Goal: Ask a question

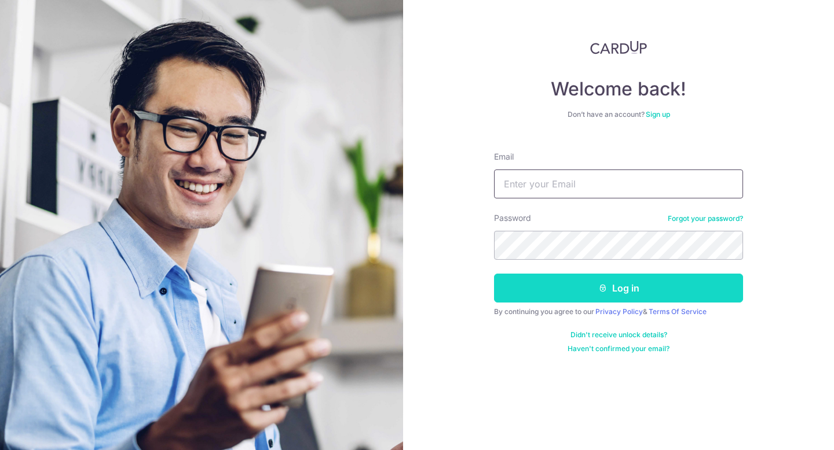
type input "[EMAIL_ADDRESS][DOMAIN_NAME]"
click at [581, 287] on button "Log in" at bounding box center [618, 288] width 249 height 29
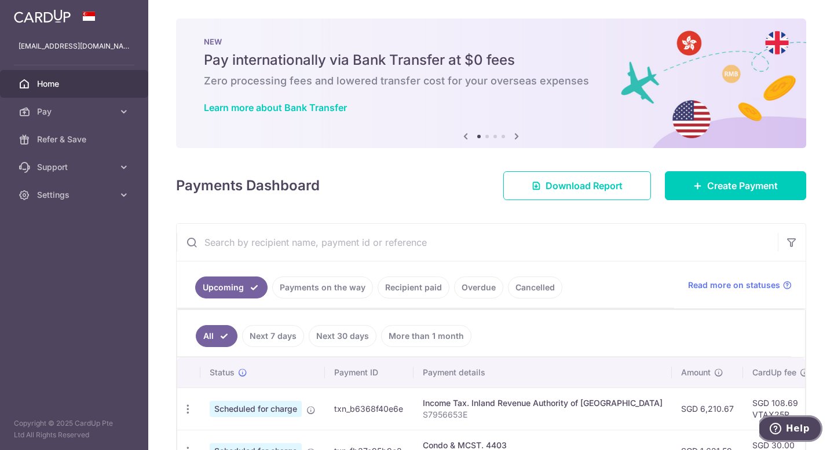
click at [786, 428] on span "Help" at bounding box center [778, 429] width 16 height 12
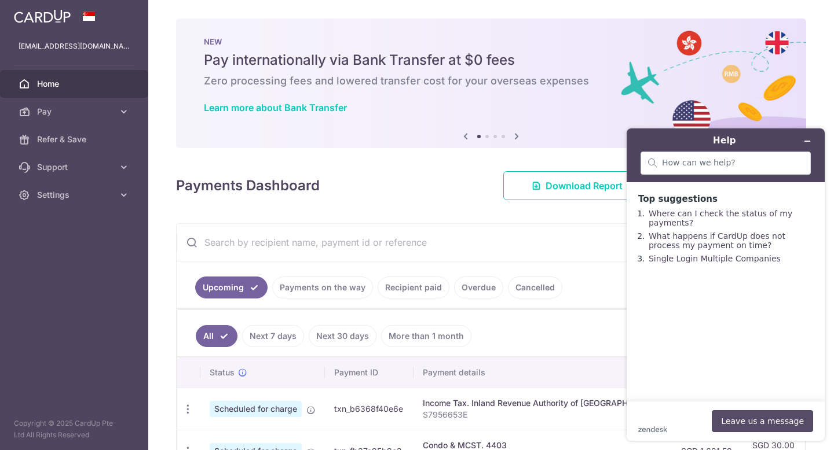
click at [748, 420] on button "Leave us a message" at bounding box center [762, 422] width 101 height 22
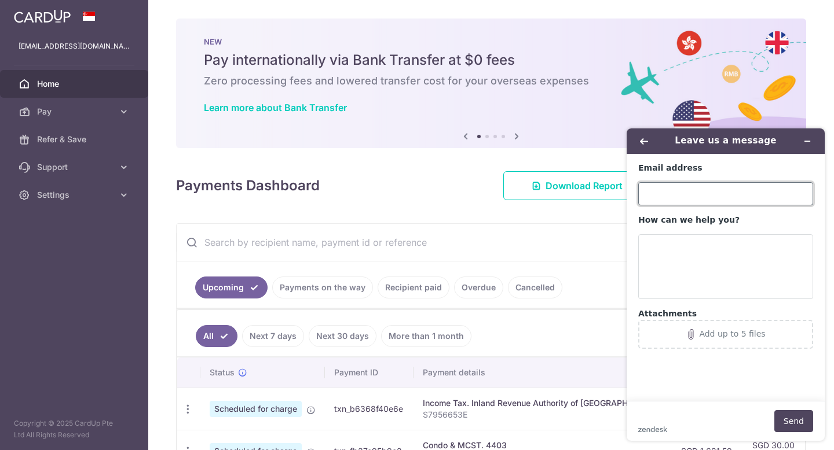
click at [677, 189] on input "Email address" at bounding box center [725, 193] width 175 height 23
type input "[EMAIL_ADDRESS][DOMAIN_NAME]"
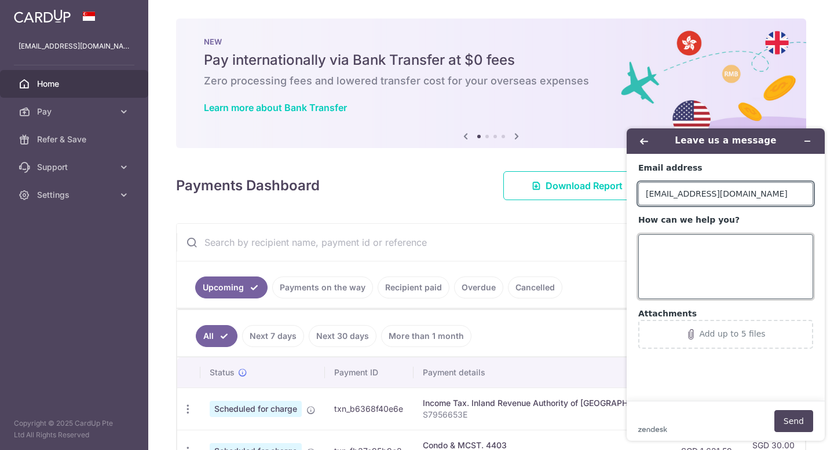
click at [693, 254] on textarea "How can we help you?" at bounding box center [725, 267] width 175 height 65
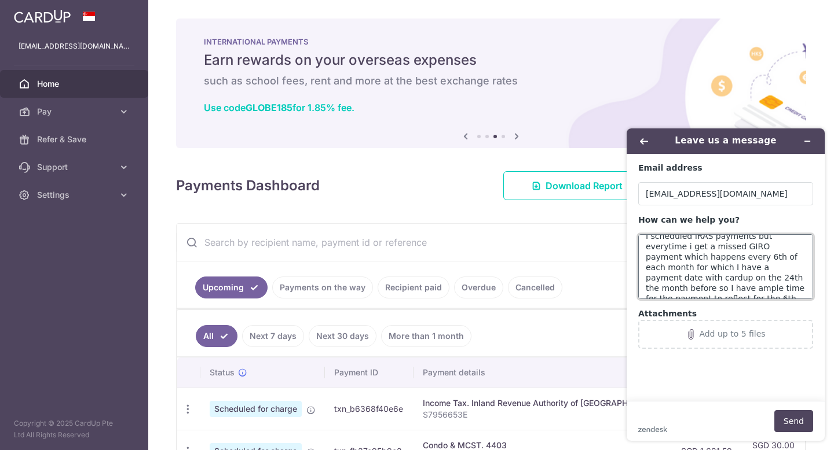
scroll to position [6, 0]
click at [785, 243] on textarea "I scheduled IRAS payments but everytime i get a missed GIRO payment which happe…" at bounding box center [725, 267] width 175 height 65
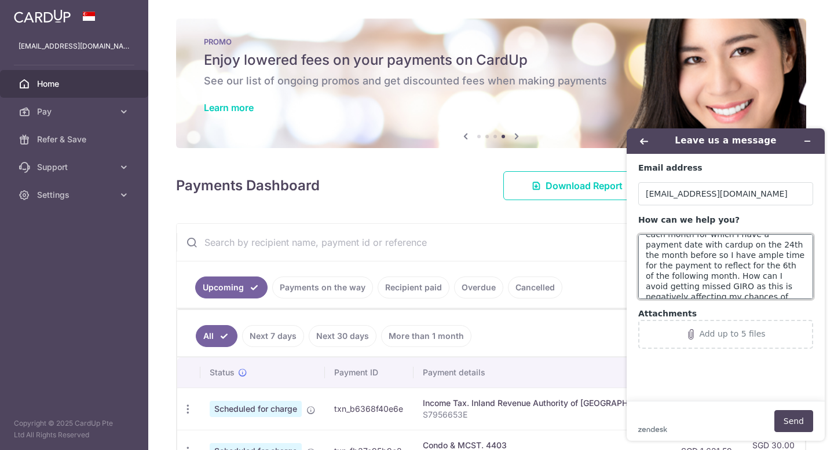
scroll to position [73, 0]
type textarea "I scheduled IRAS payments but everytime i get a missed GIRO payment which happe…"
click at [787, 417] on button "Send" at bounding box center [793, 422] width 39 height 22
